Goal: Transaction & Acquisition: Purchase product/service

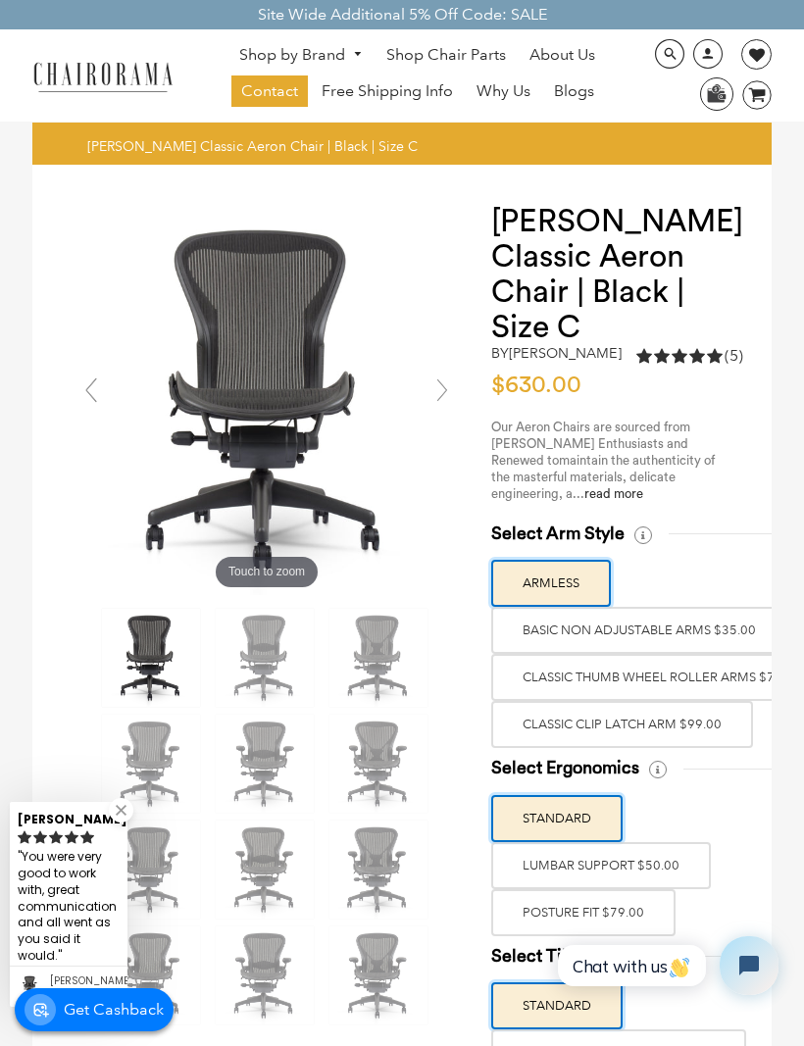
scroll to position [78, 0]
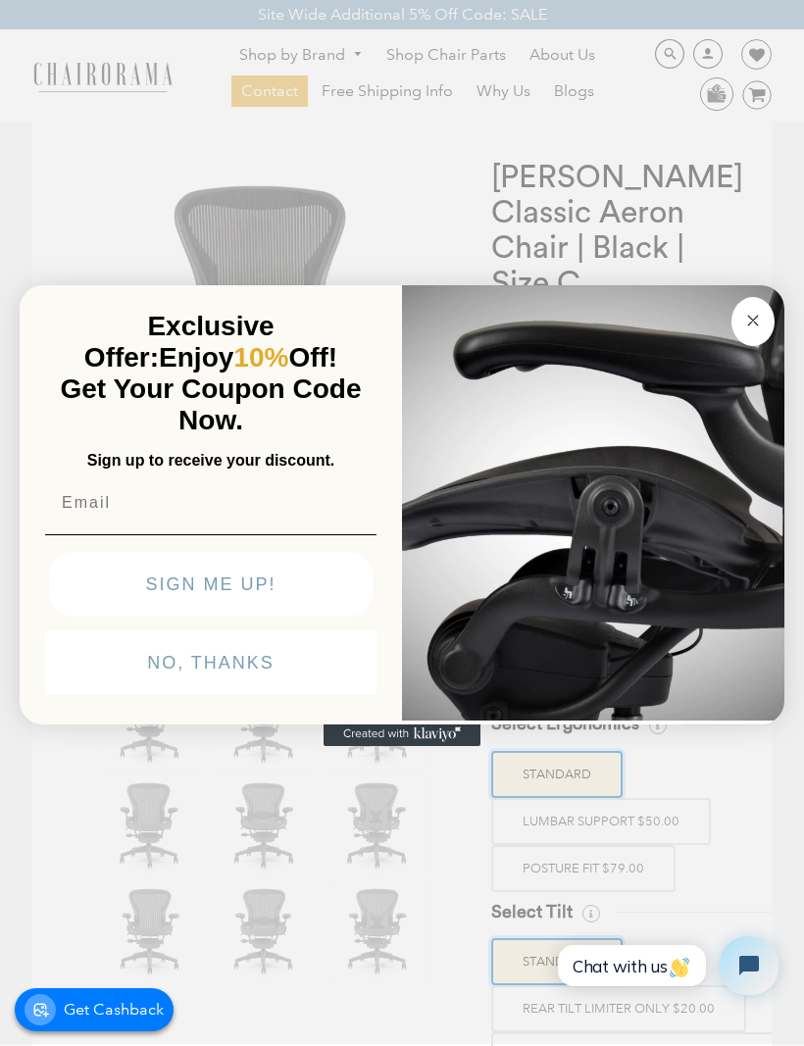
click at [746, 331] on circle "Close dialog" at bounding box center [753, 320] width 23 height 23
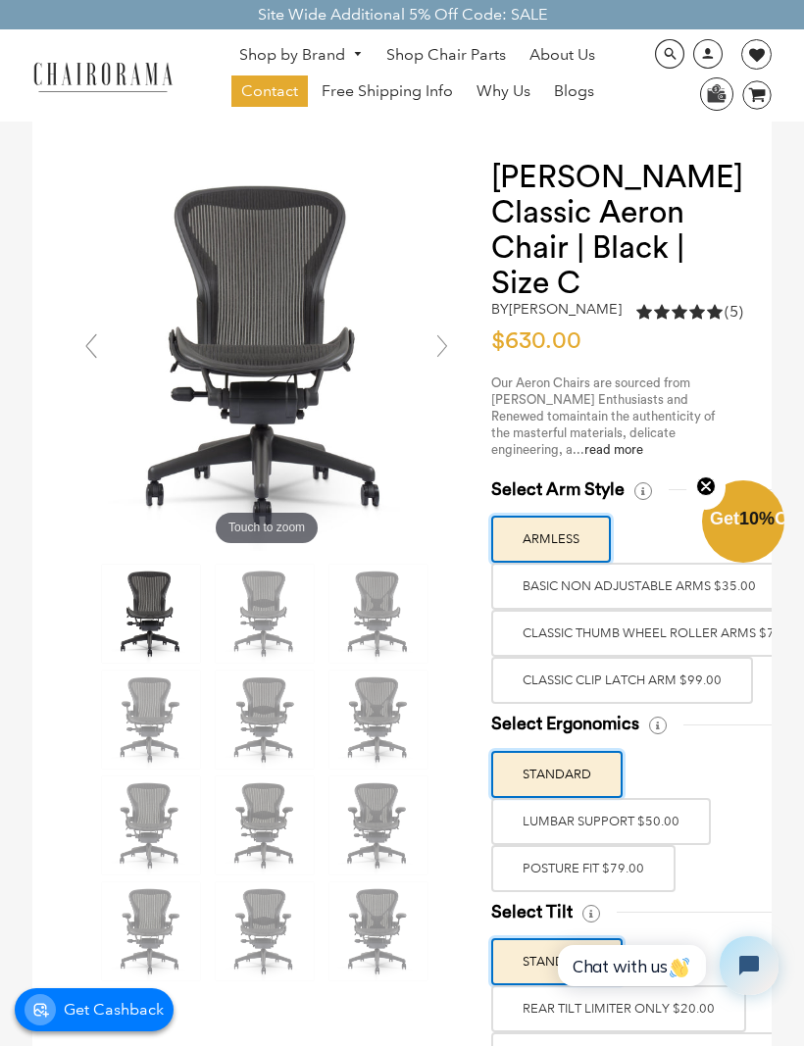
click at [643, 832] on label "LUMBAR SUPPORT $50.00" at bounding box center [601, 821] width 220 height 47
click at [0, 0] on input "LUMBAR SUPPORT $50.00" at bounding box center [0, 0] width 0 height 0
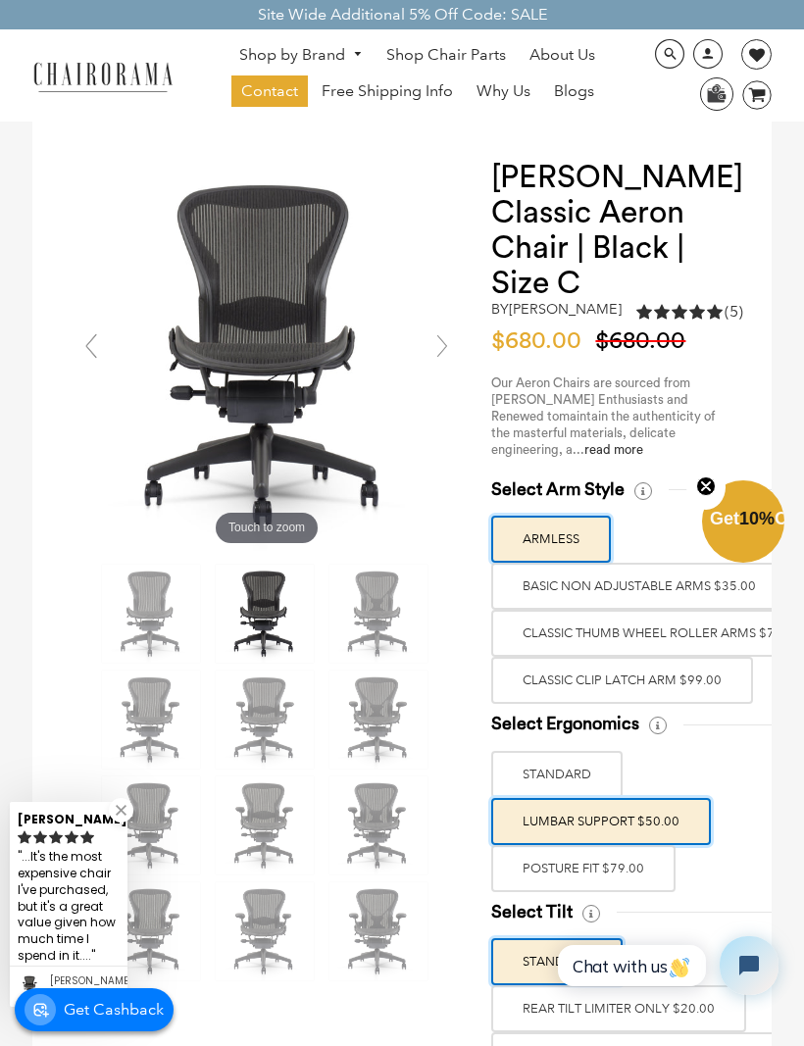
click at [662, 691] on label "Classic Clip Latch Arm $99.00" at bounding box center [622, 680] width 262 height 47
click at [0, 0] on input "Classic Clip Latch Arm $99.00" at bounding box center [0, 0] width 0 height 0
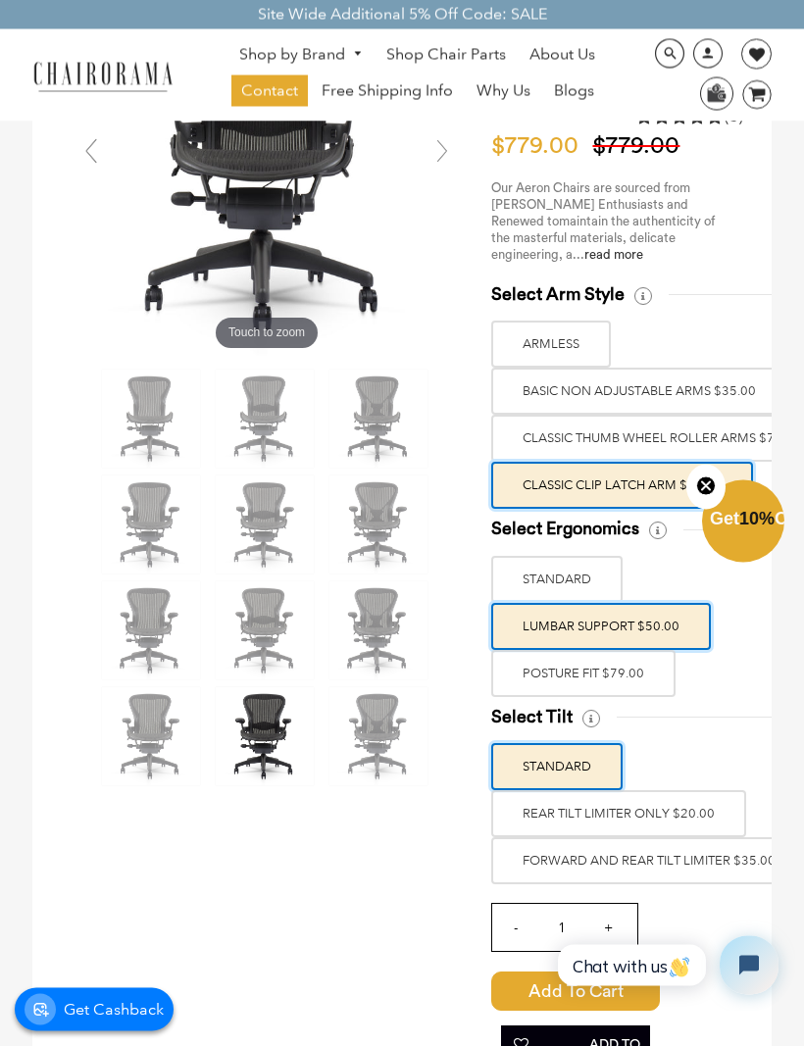
scroll to position [373, 0]
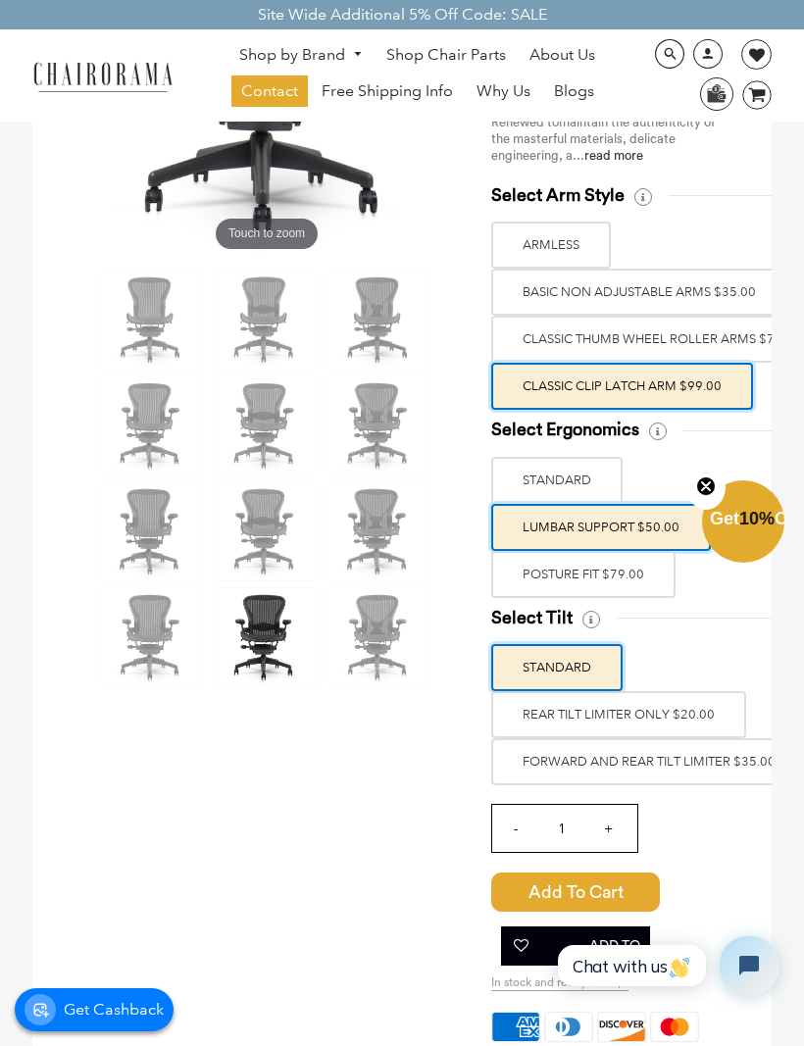
click at [708, 782] on label "FORWARD AND REAR TILT LIMITER $35.00" at bounding box center [649, 761] width 316 height 47
click at [0, 0] on input "FORWARD AND REAR TILT LIMITER $35.00" at bounding box center [0, 0] width 0 height 0
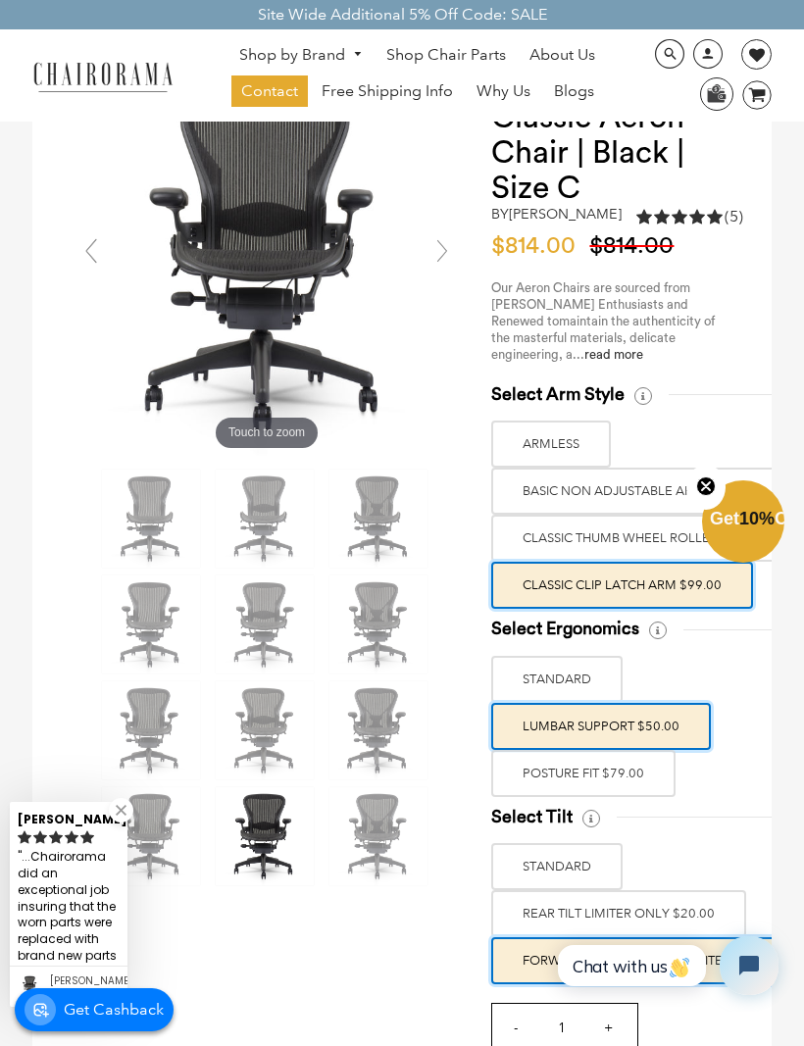
scroll to position [154, 0]
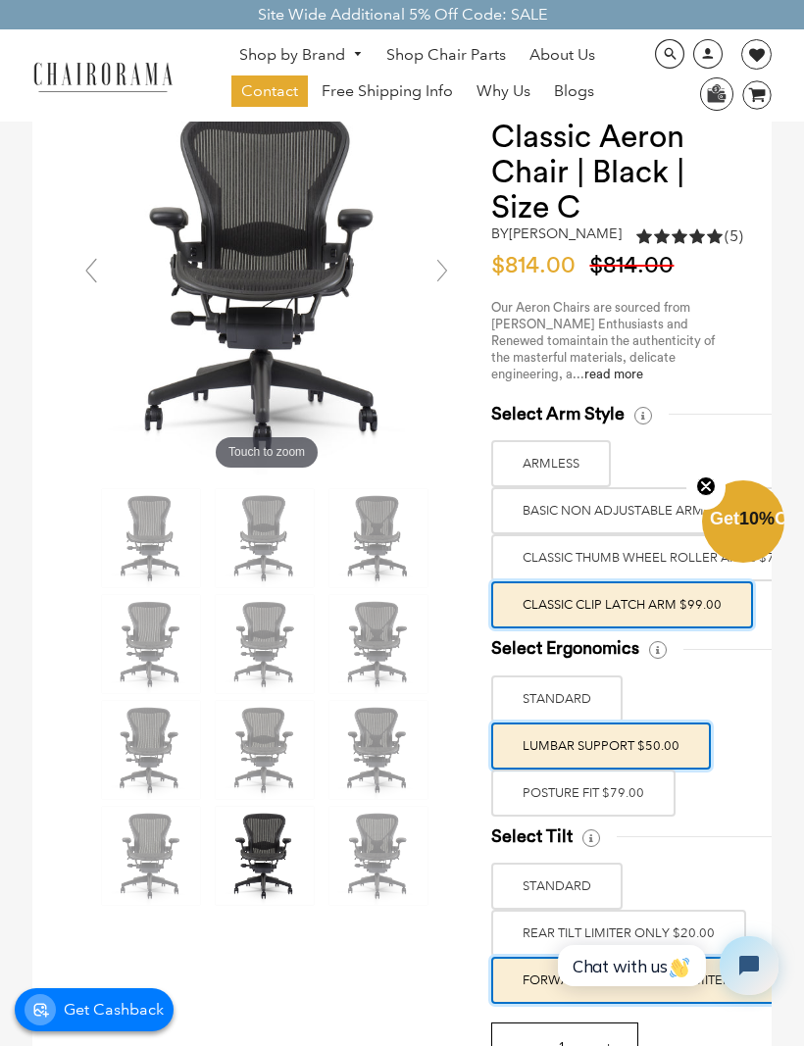
click at [631, 809] on label "POSTURE FIT $79.00" at bounding box center [583, 793] width 184 height 47
click at [0, 0] on input "POSTURE FIT $79.00" at bounding box center [0, 0] width 0 height 0
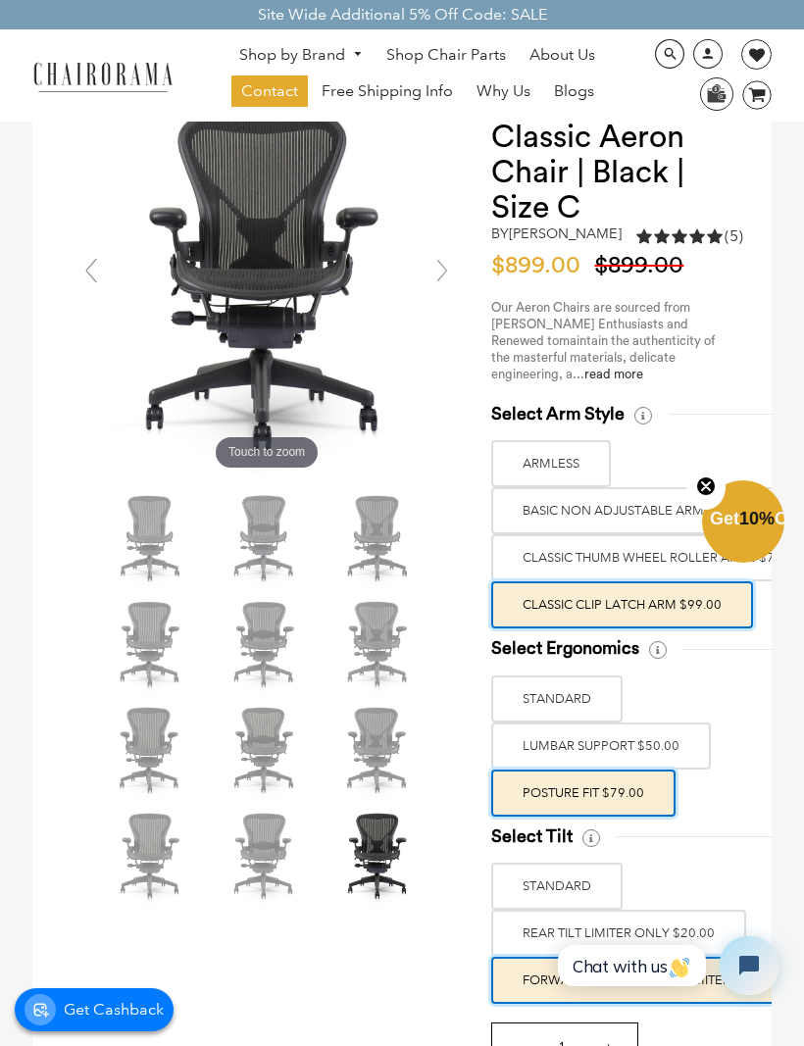
click at [661, 755] on label "LUMBAR SUPPORT $50.00" at bounding box center [601, 746] width 220 height 47
click at [0, 0] on input "LUMBAR SUPPORT $50.00" at bounding box center [0, 0] width 0 height 0
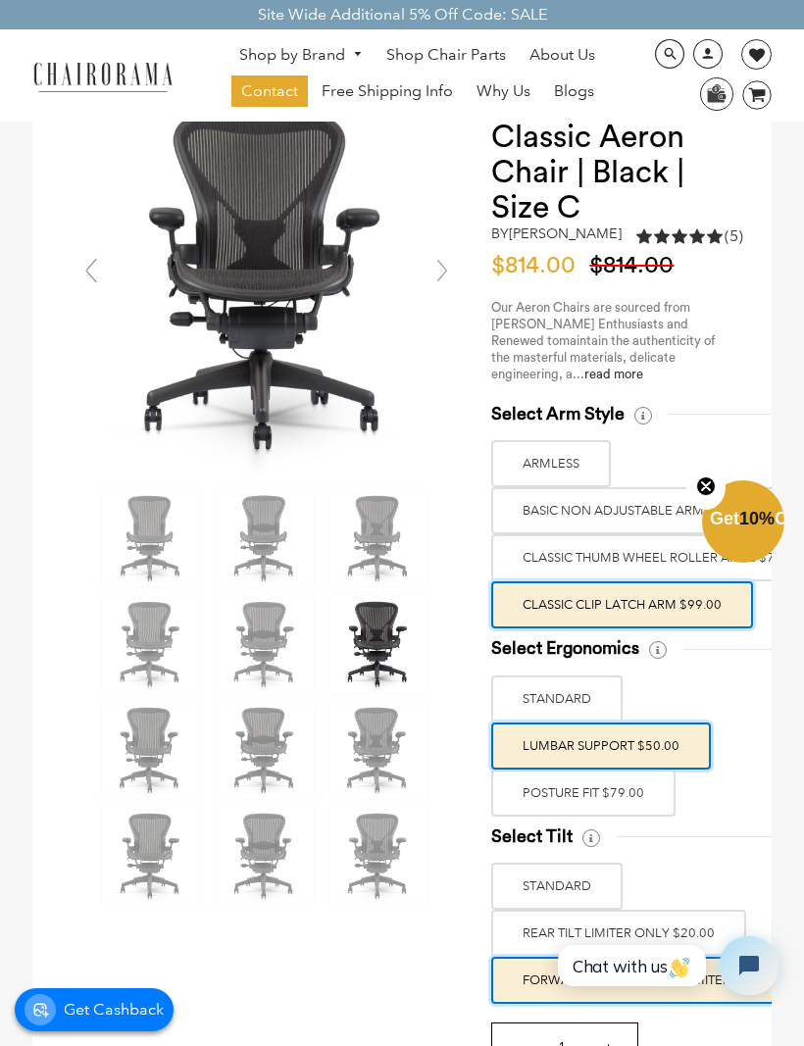
click at [584, 380] on link "read more" at bounding box center [613, 374] width 59 height 13
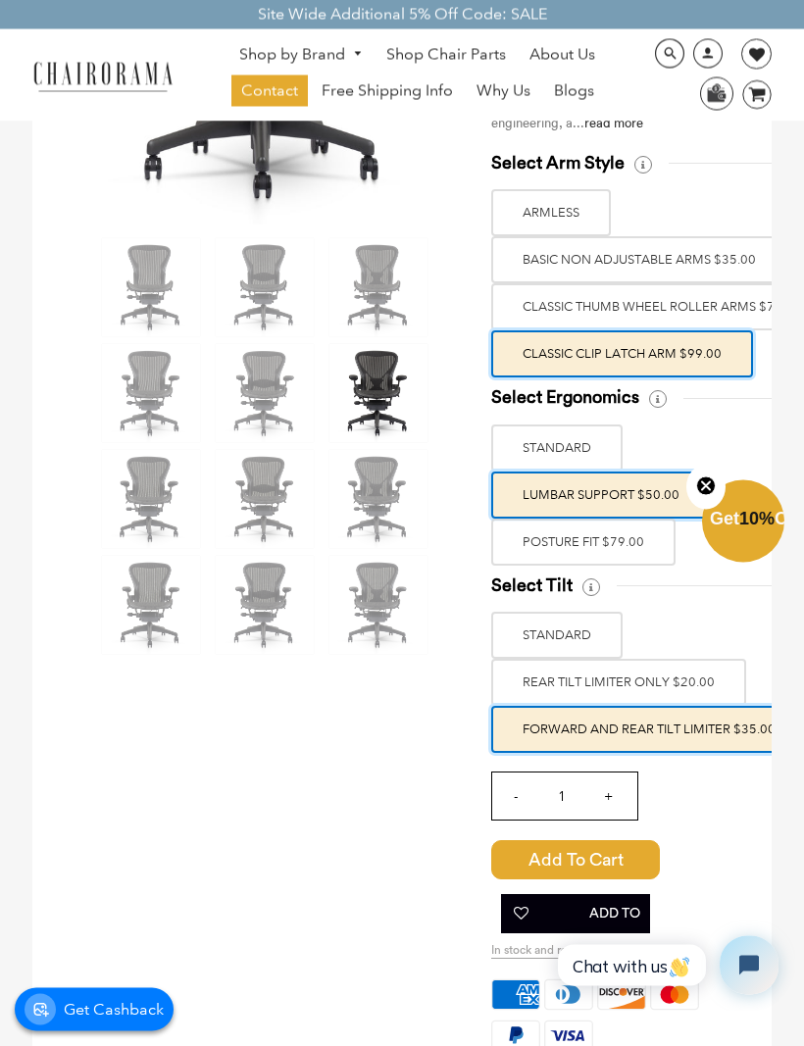
scroll to position [405, 0]
click at [574, 646] on label "STANDARD" at bounding box center [556, 635] width 131 height 47
click at [0, 0] on input "STANDARD" at bounding box center [0, 0] width 0 height 0
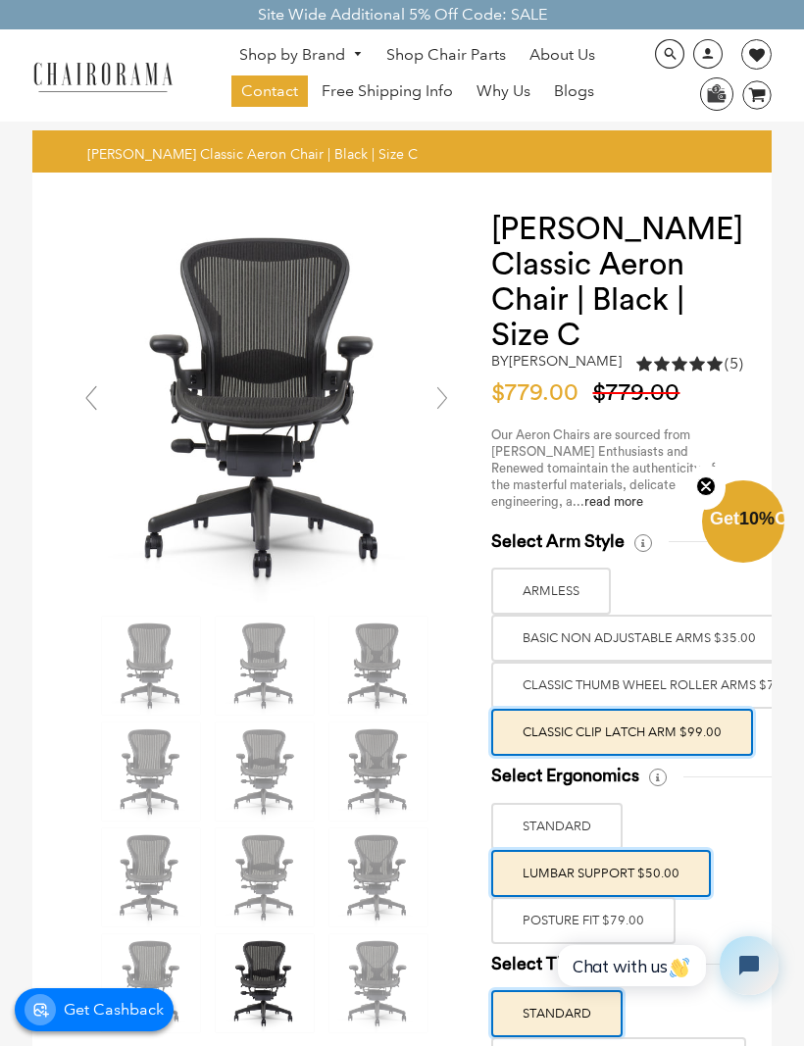
scroll to position [0, 0]
